Goal: Browse casually

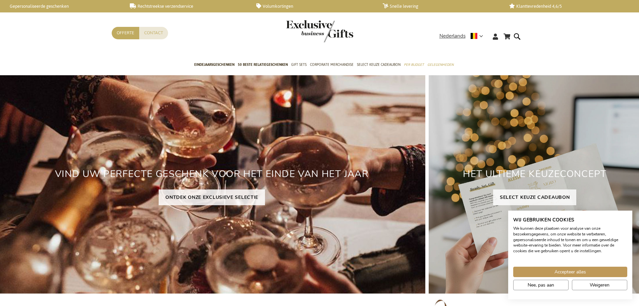
drag, startPoint x: 0, startPoint y: 0, endPoint x: 323, endPoint y: 31, distance: 324.2
click at [323, 31] on img "store logo" at bounding box center [319, 31] width 67 height 22
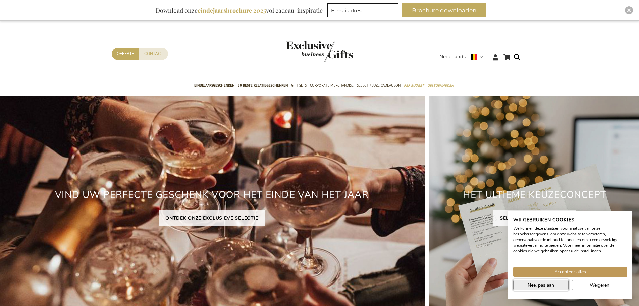
click at [550, 285] on span "Nee, pas aan" at bounding box center [541, 284] width 27 height 7
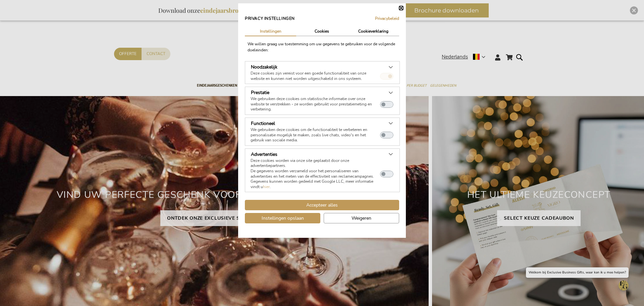
click at [393, 101] on div at bounding box center [389, 104] width 18 height 16
click at [402, 8] on button "Sluiten" at bounding box center [401, 8] width 4 height 4
